Goal: Entertainment & Leisure: Consume media (video, audio)

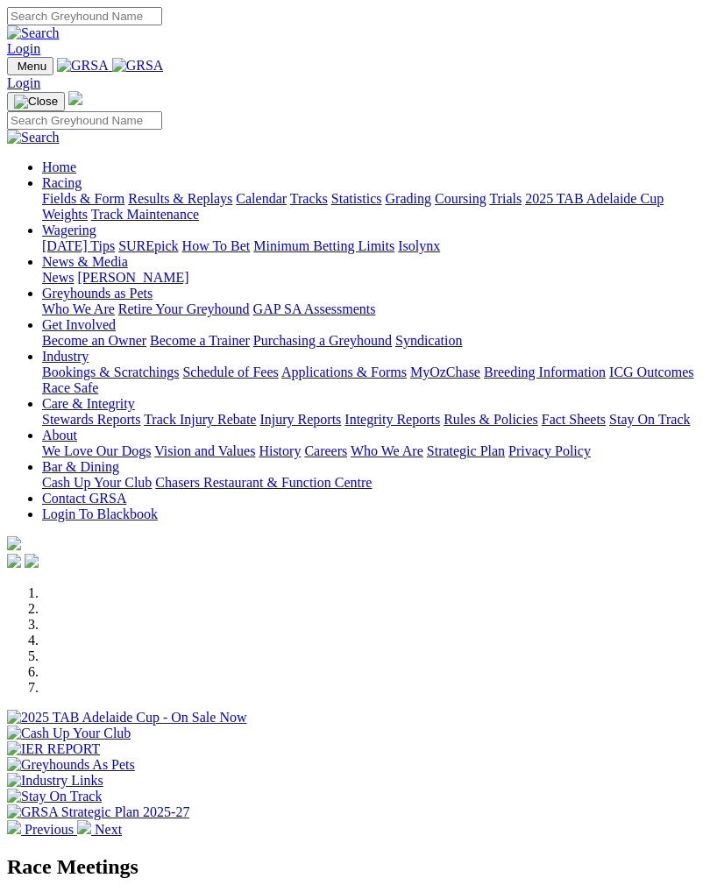
scroll to position [629, 0]
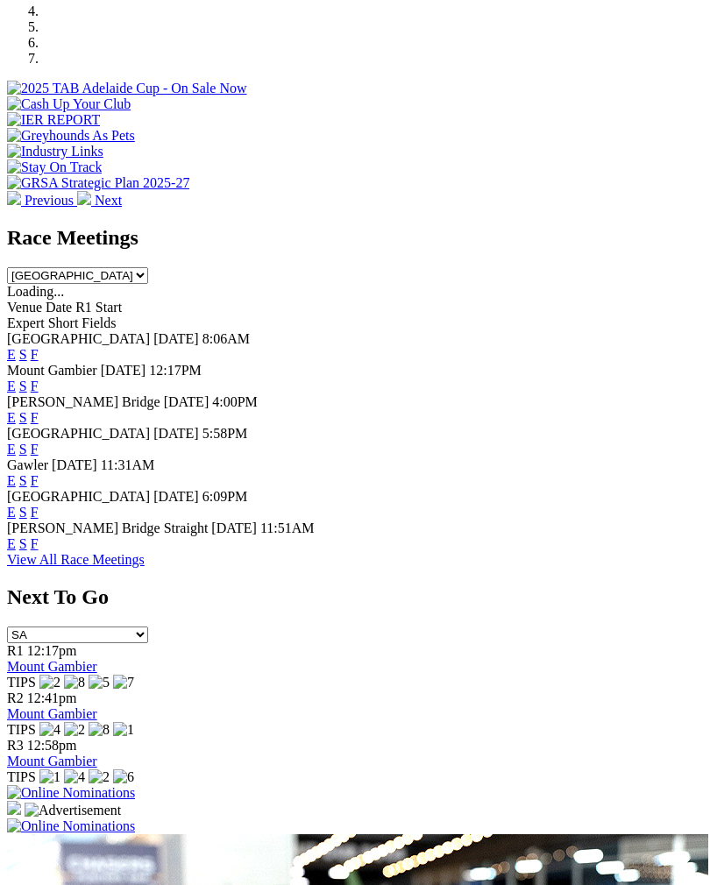
click at [39, 473] on link "F" at bounding box center [35, 480] width 8 height 15
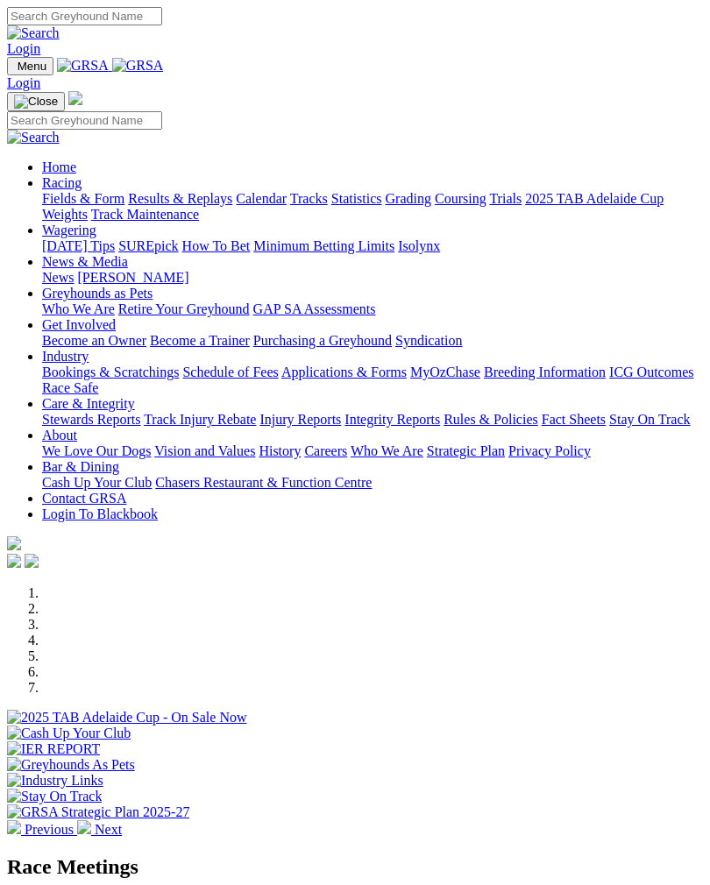
scroll to position [629, 0]
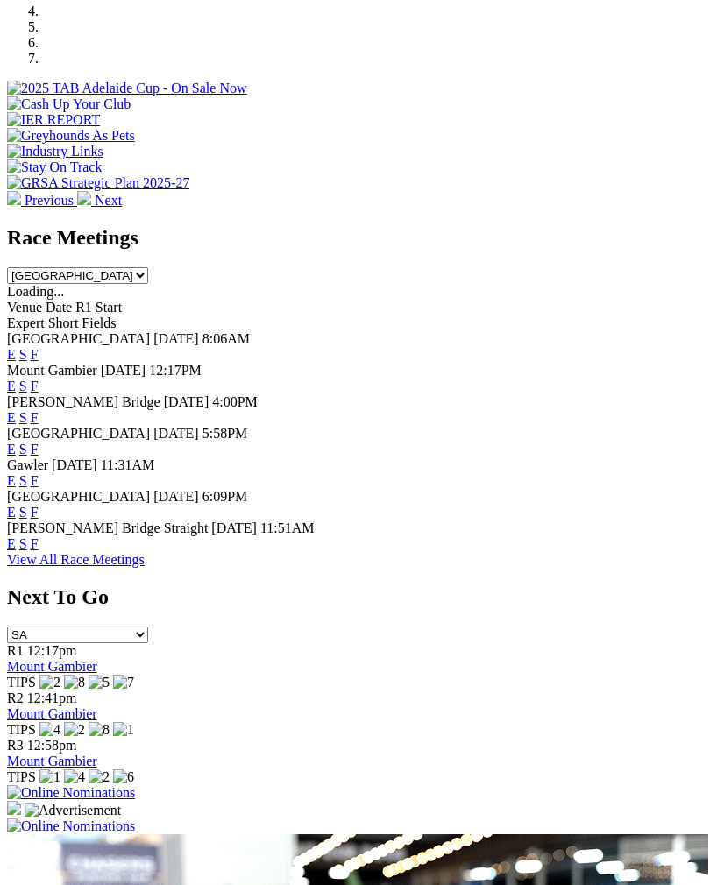
click at [39, 347] on link "F" at bounding box center [35, 354] width 8 height 15
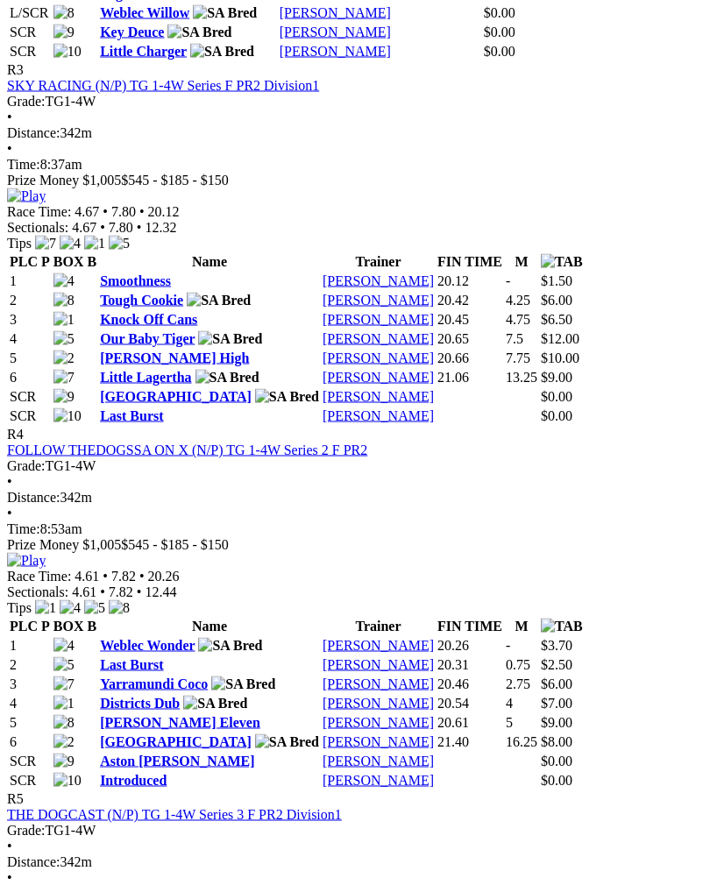
scroll to position [1559, 0]
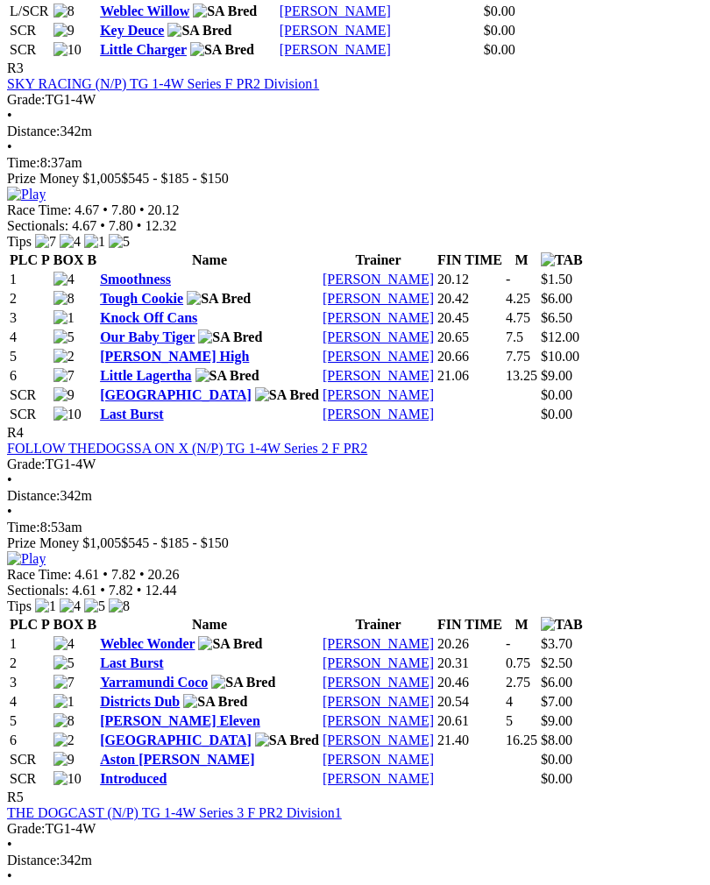
click at [46, 551] on img at bounding box center [26, 559] width 39 height 16
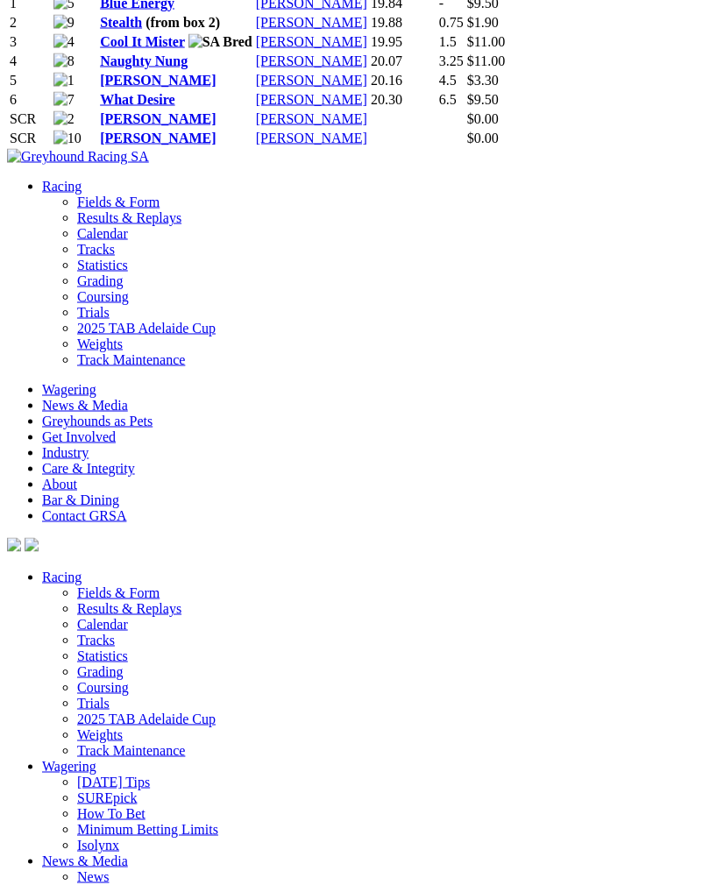
scroll to position [4389, 0]
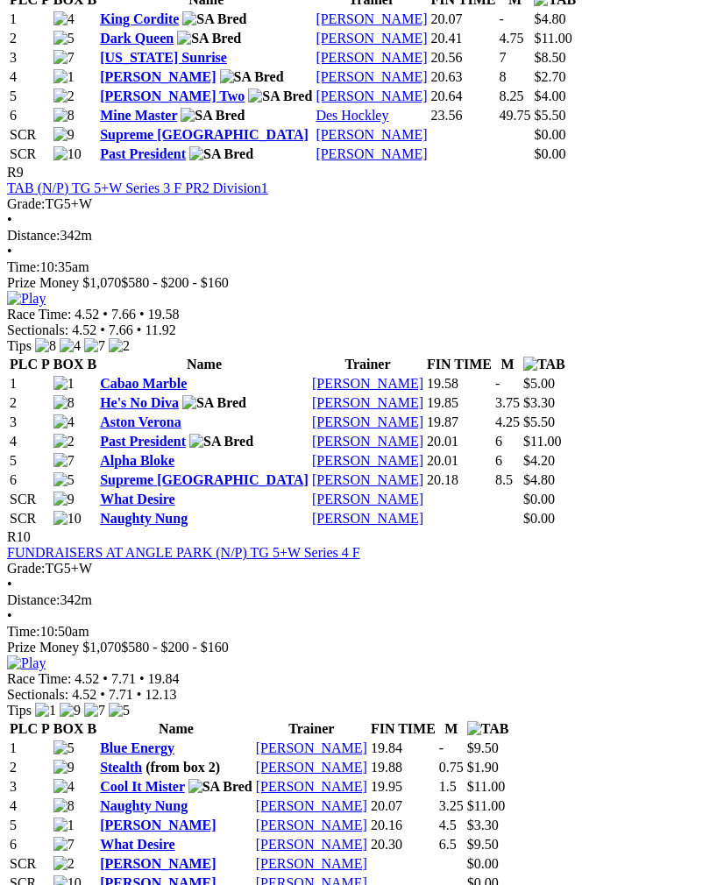
scroll to position [3629, 0]
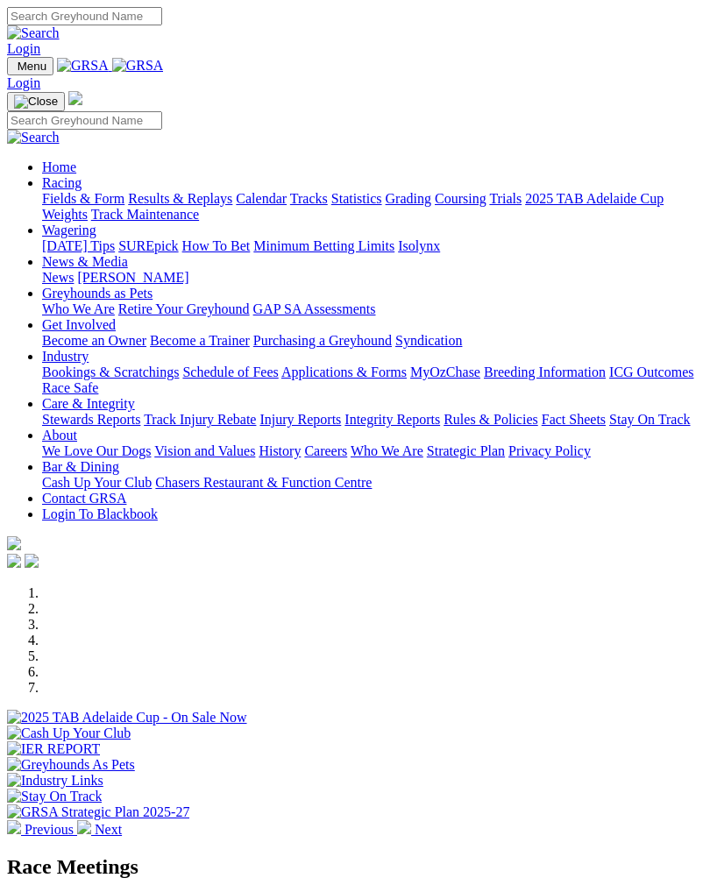
scroll to position [629, 0]
